Goal: Information Seeking & Learning: Find specific fact

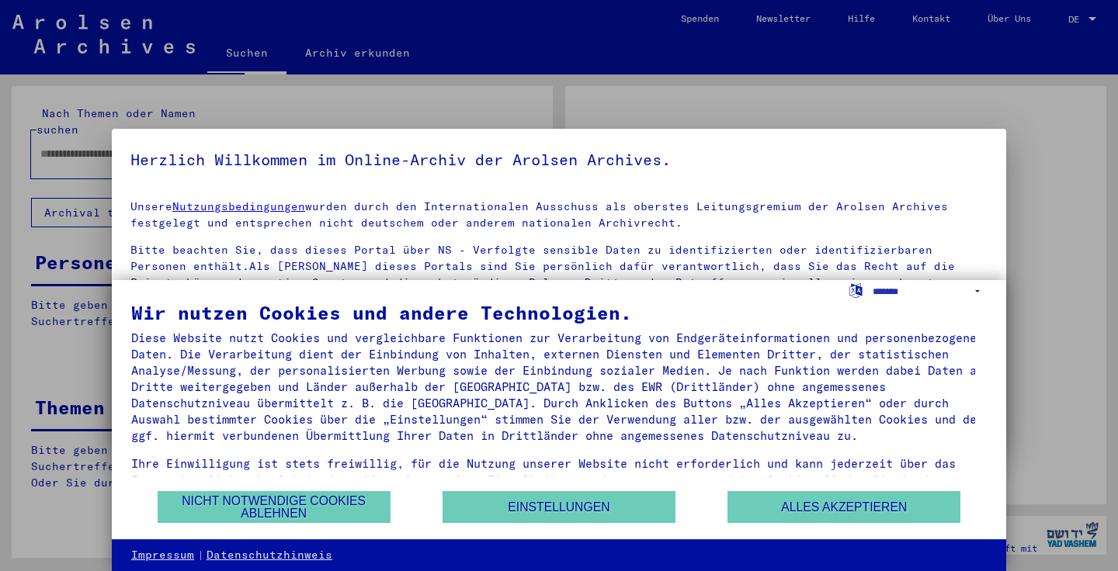
type input "**********"
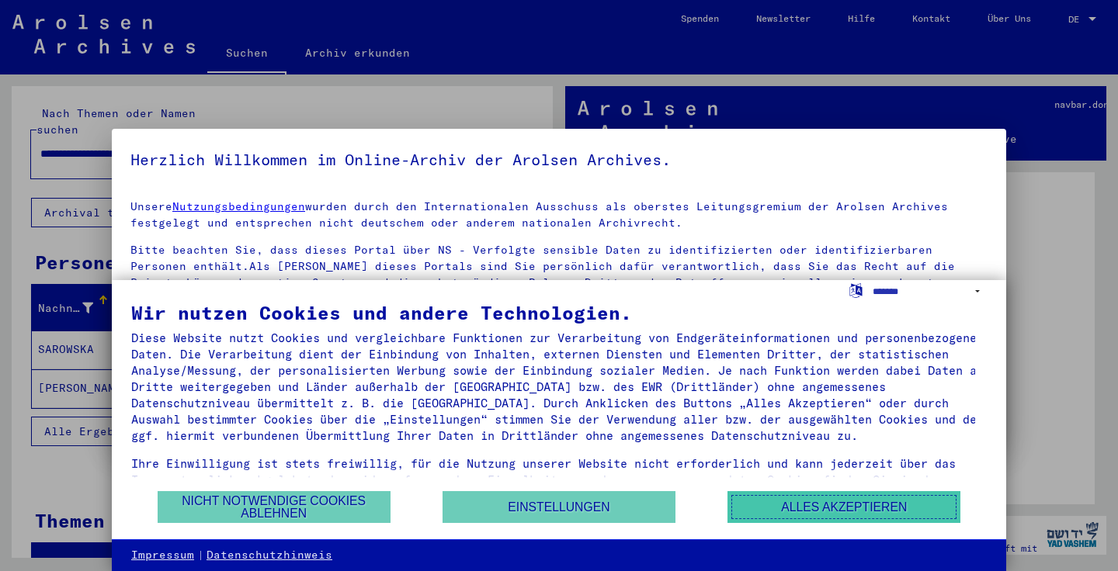
click at [825, 500] on button "Alles akzeptieren" at bounding box center [843, 507] width 233 height 32
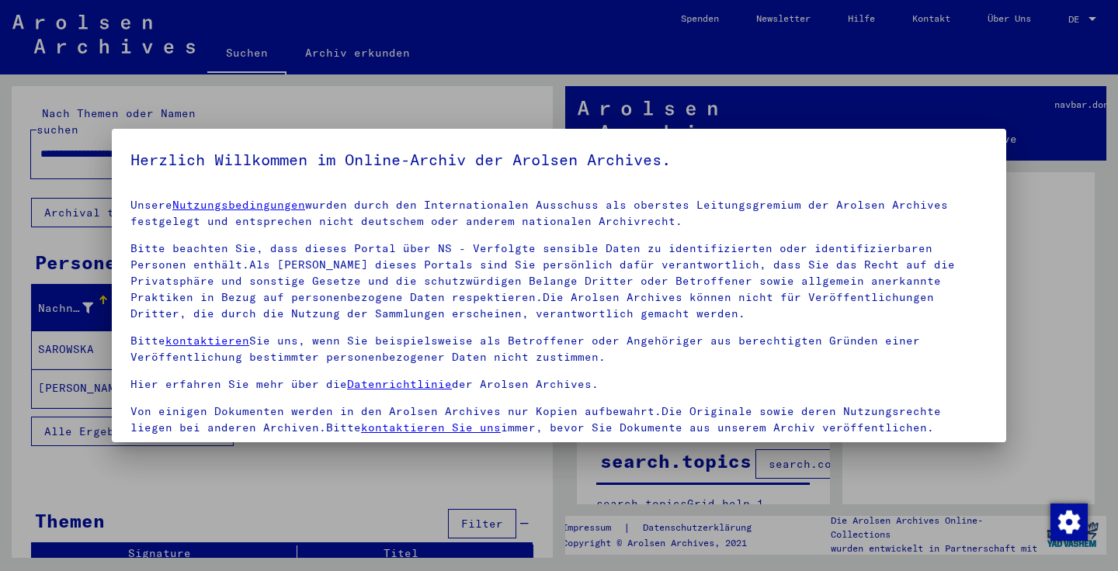
scroll to position [135, 0]
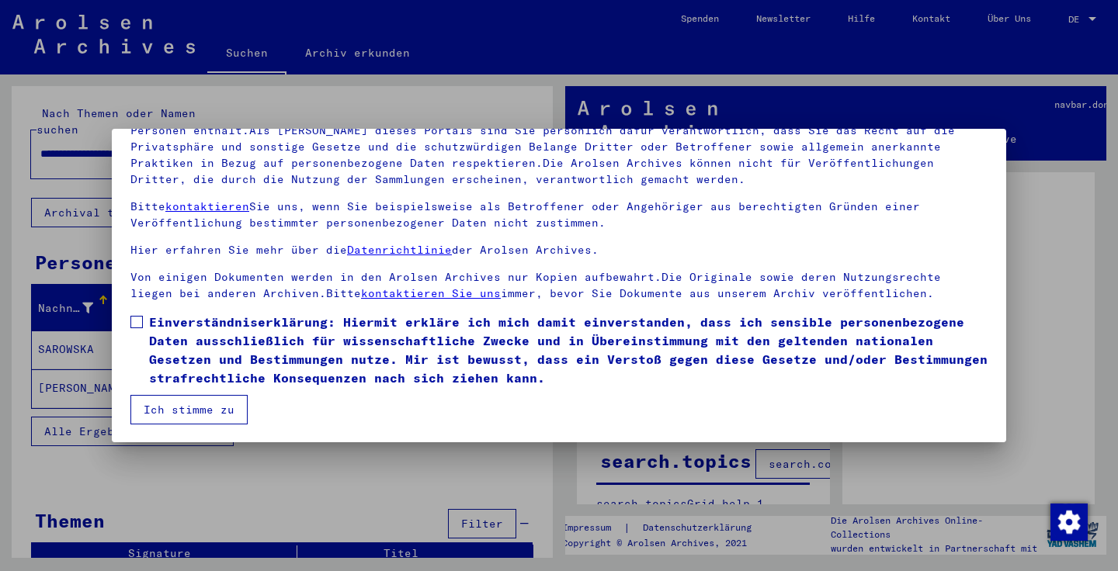
click at [169, 408] on button "Ich stimme zu" at bounding box center [188, 410] width 117 height 30
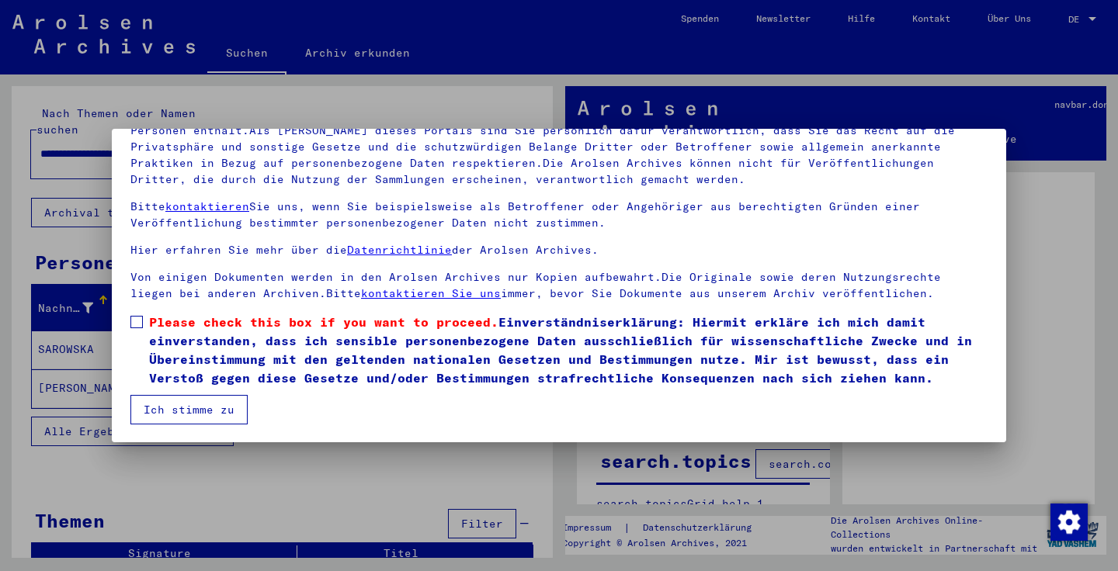
click at [219, 411] on button "Ich stimme zu" at bounding box center [188, 410] width 117 height 30
click at [220, 406] on button "Ich stimme zu" at bounding box center [188, 410] width 117 height 30
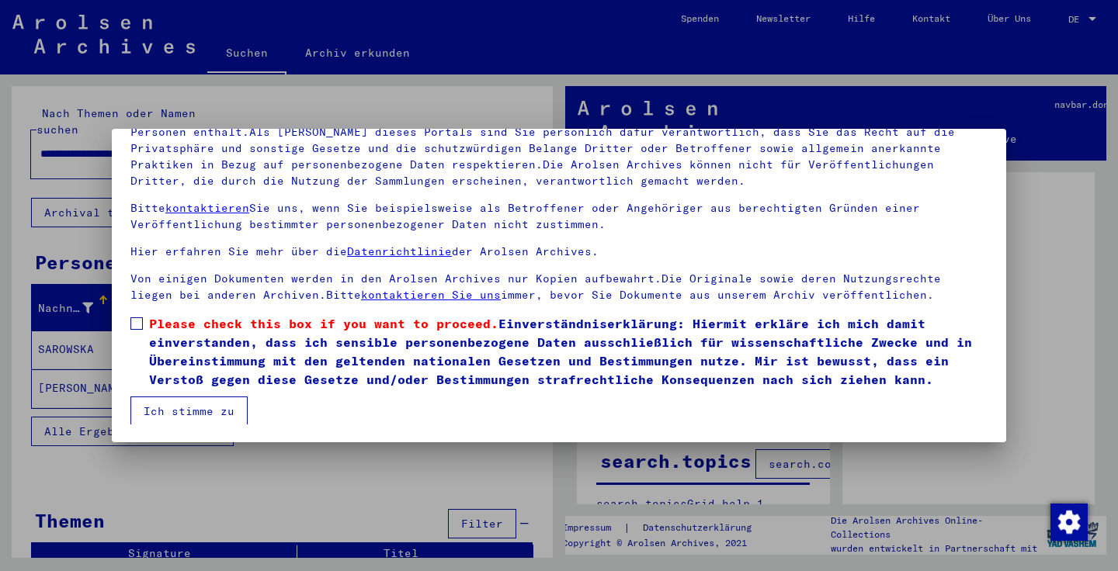
scroll to position [2, 0]
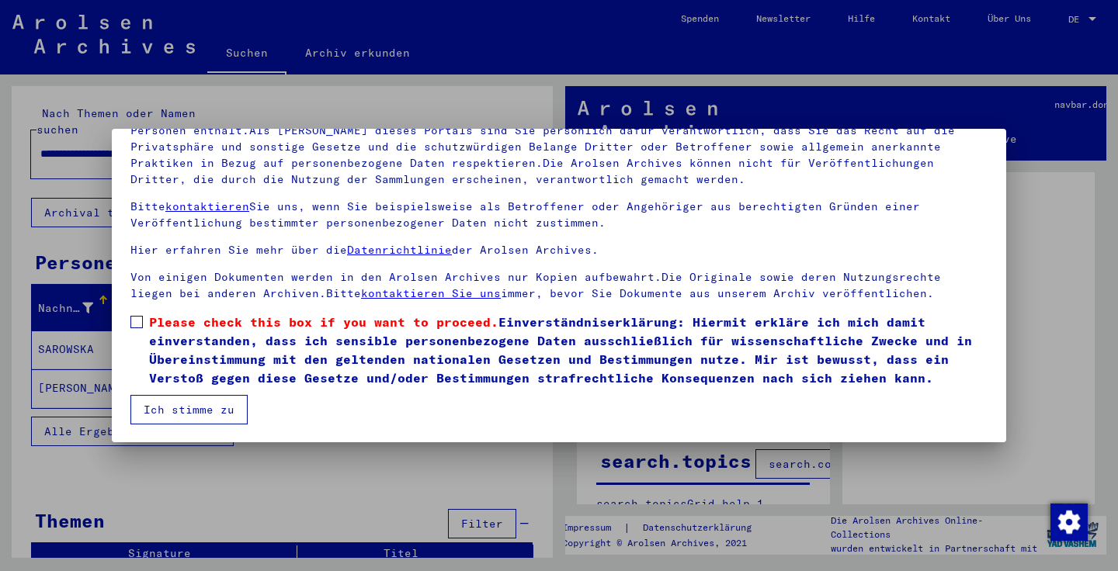
click at [136, 319] on span at bounding box center [136, 322] width 12 height 12
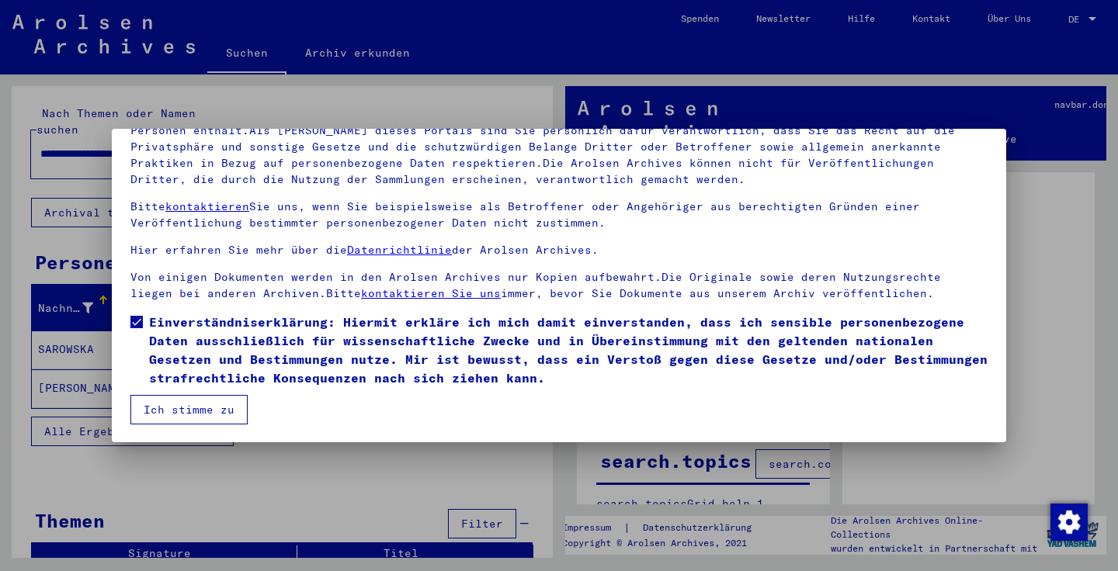
click at [199, 407] on button "Ich stimme zu" at bounding box center [188, 410] width 117 height 30
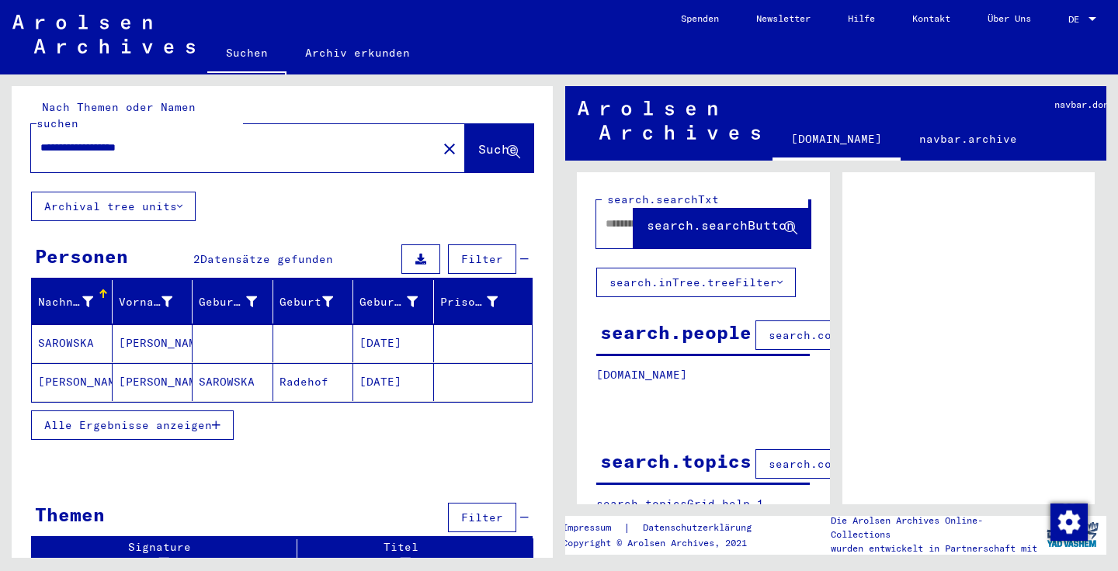
scroll to position [0, 0]
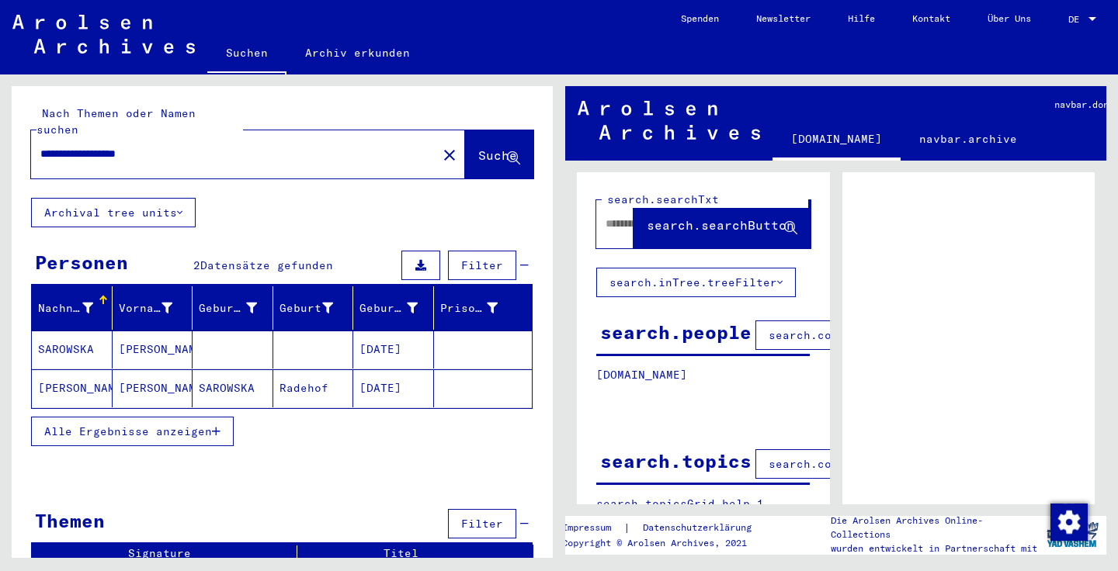
click at [222, 332] on mat-cell at bounding box center [233, 350] width 81 height 38
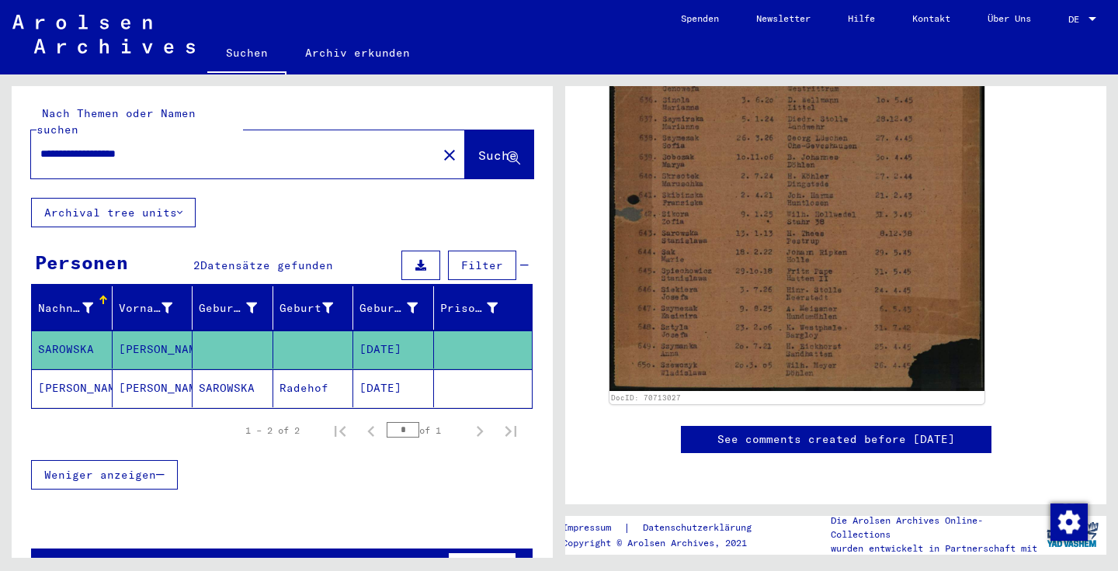
click at [165, 198] on button "Archival tree units" at bounding box center [113, 213] width 165 height 30
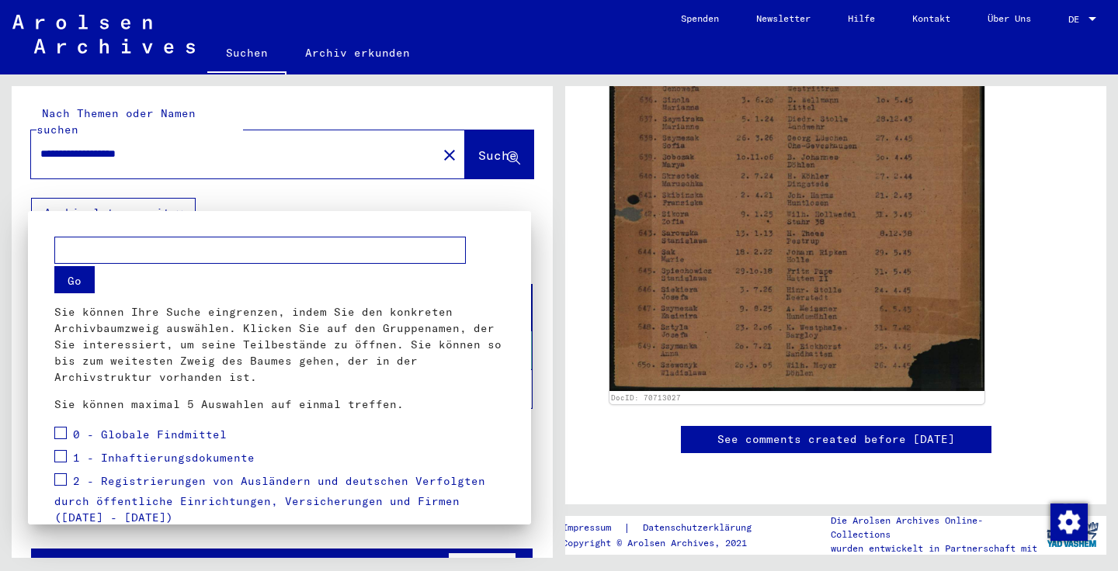
click at [196, 137] on div at bounding box center [559, 285] width 1118 height 571
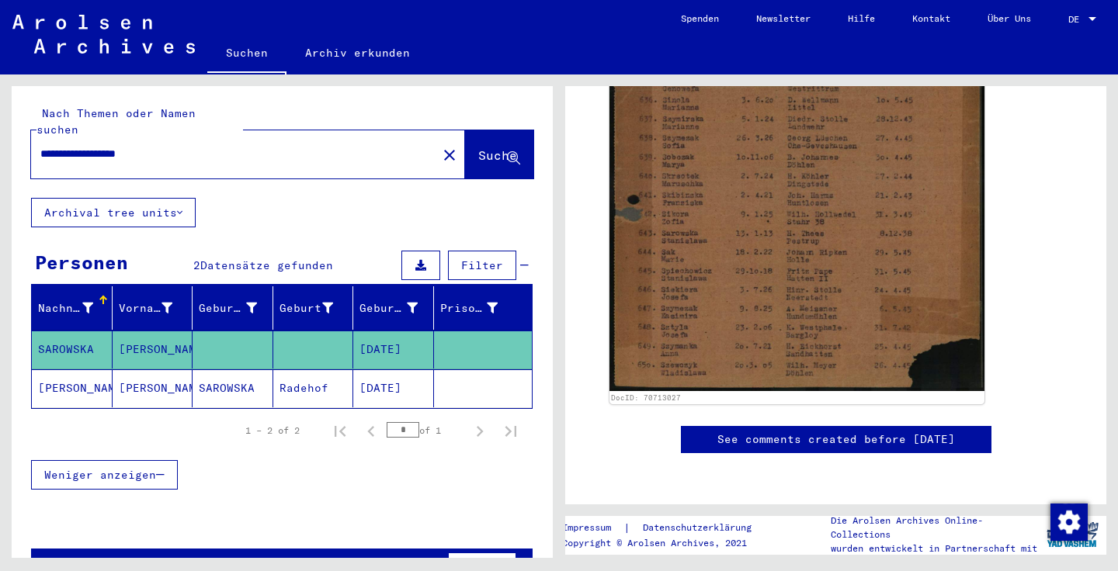
click at [180, 146] on input "**********" at bounding box center [233, 154] width 387 height 16
type input "**********"
click at [507, 152] on icon at bounding box center [513, 158] width 13 height 13
